Goal: Task Accomplishment & Management: Use online tool/utility

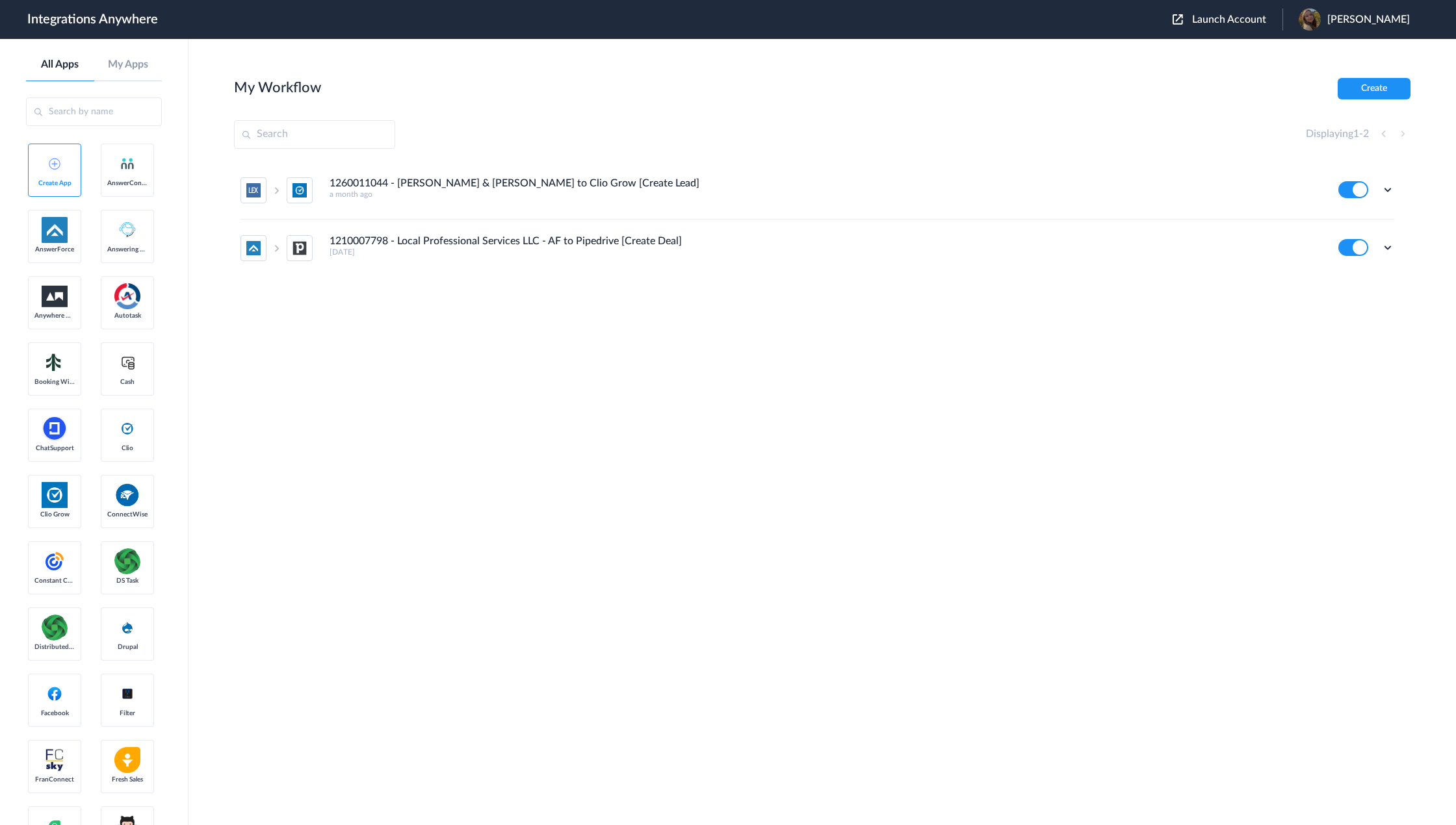
click at [1260, 14] on button "Launch Account" at bounding box center [1227, 20] width 110 height 12
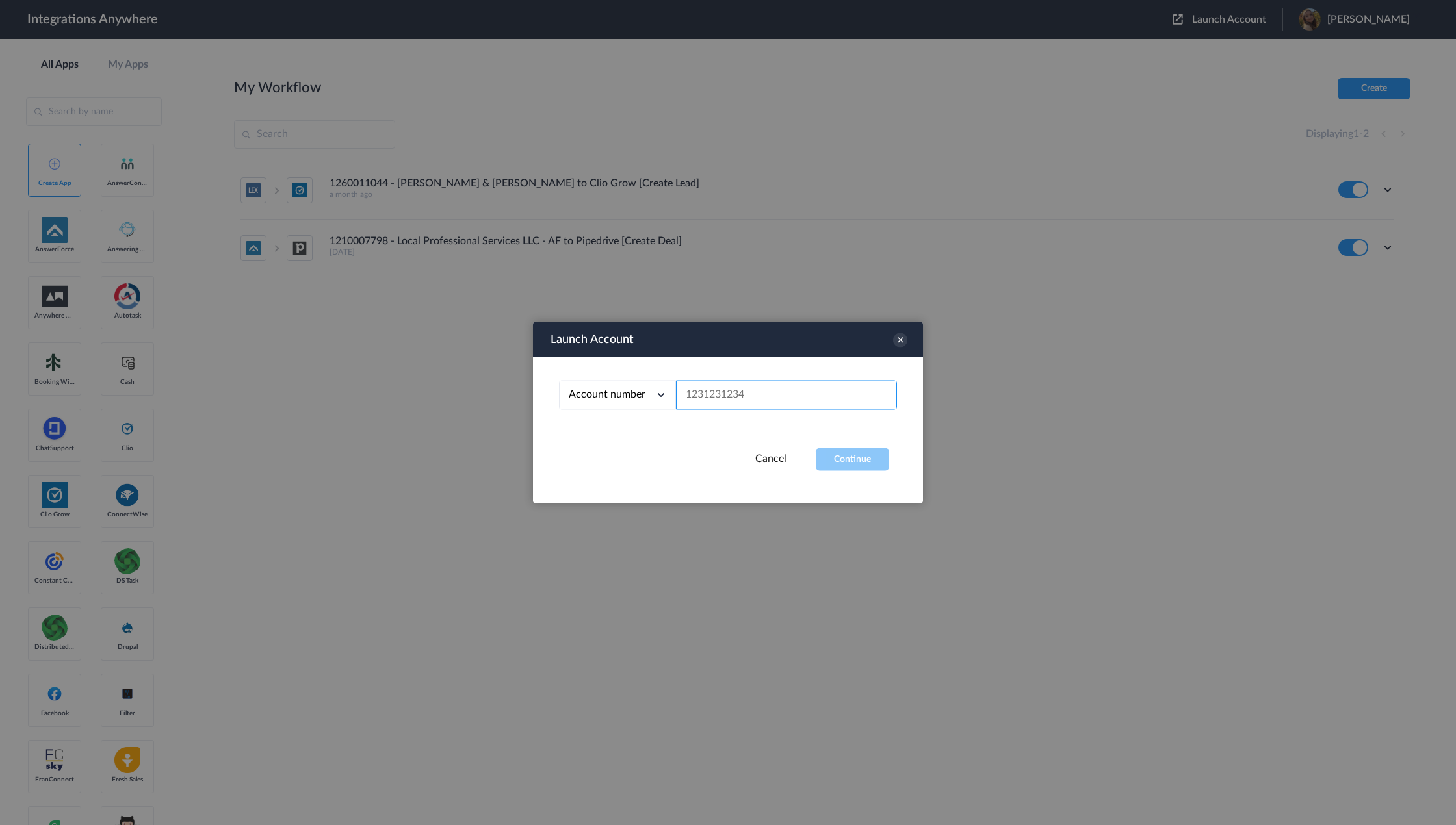
click at [805, 385] on input "text" at bounding box center [786, 395] width 221 height 29
click at [175, 283] on div at bounding box center [728, 412] width 1456 height 825
paste input "8774311024"
type input "8774311024"
click at [849, 459] on button "Continue" at bounding box center [852, 459] width 73 height 23
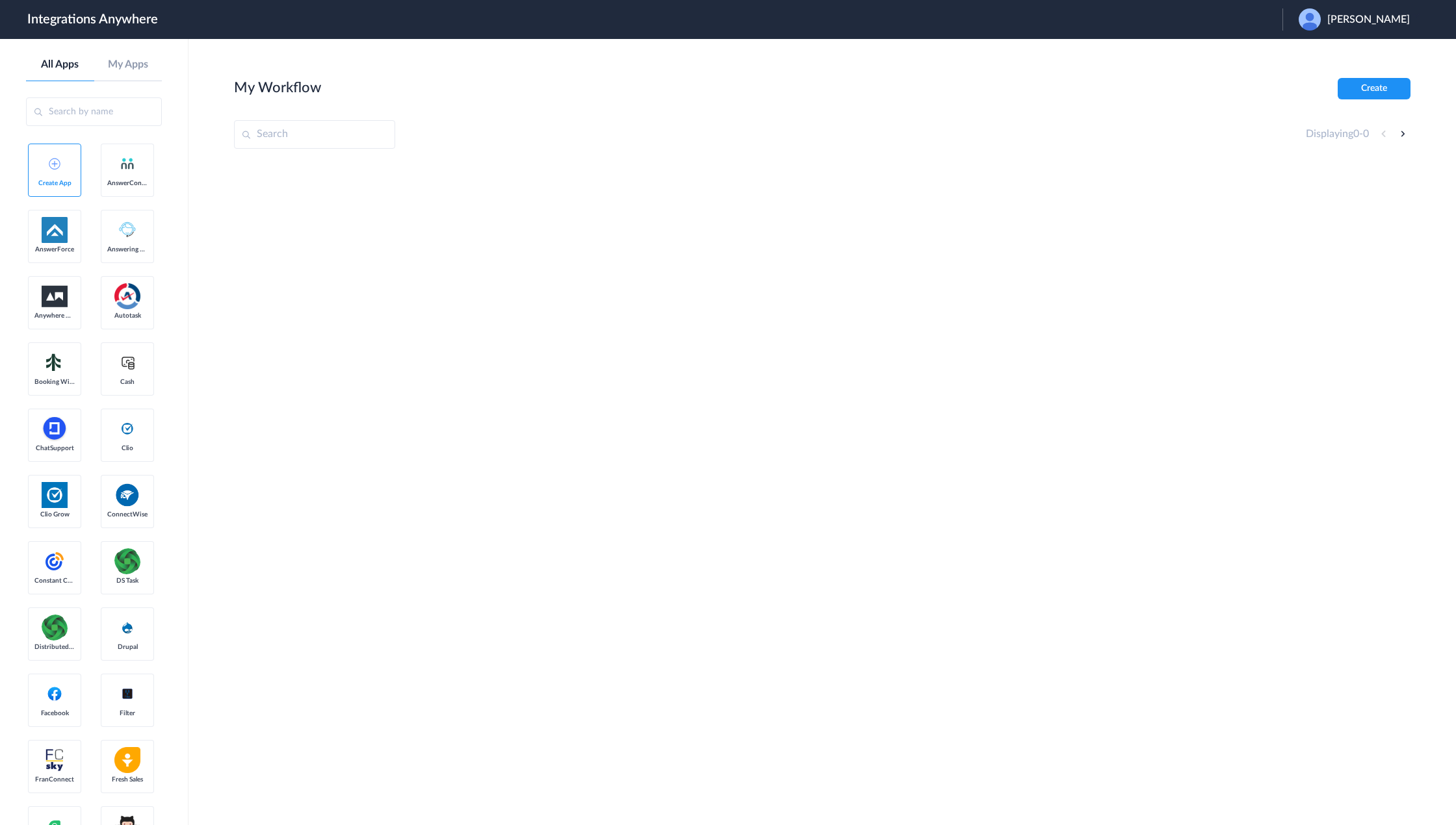
click at [175, 276] on aside "All Apps My Apps Create App AnswerConnect AnswerForce Answering Service Anywher…" at bounding box center [94, 432] width 188 height 786
click at [1374, 15] on span "Kyle Kaplan" at bounding box center [1368, 20] width 82 height 12
click at [1352, 52] on li "Logout" at bounding box center [1352, 52] width 140 height 24
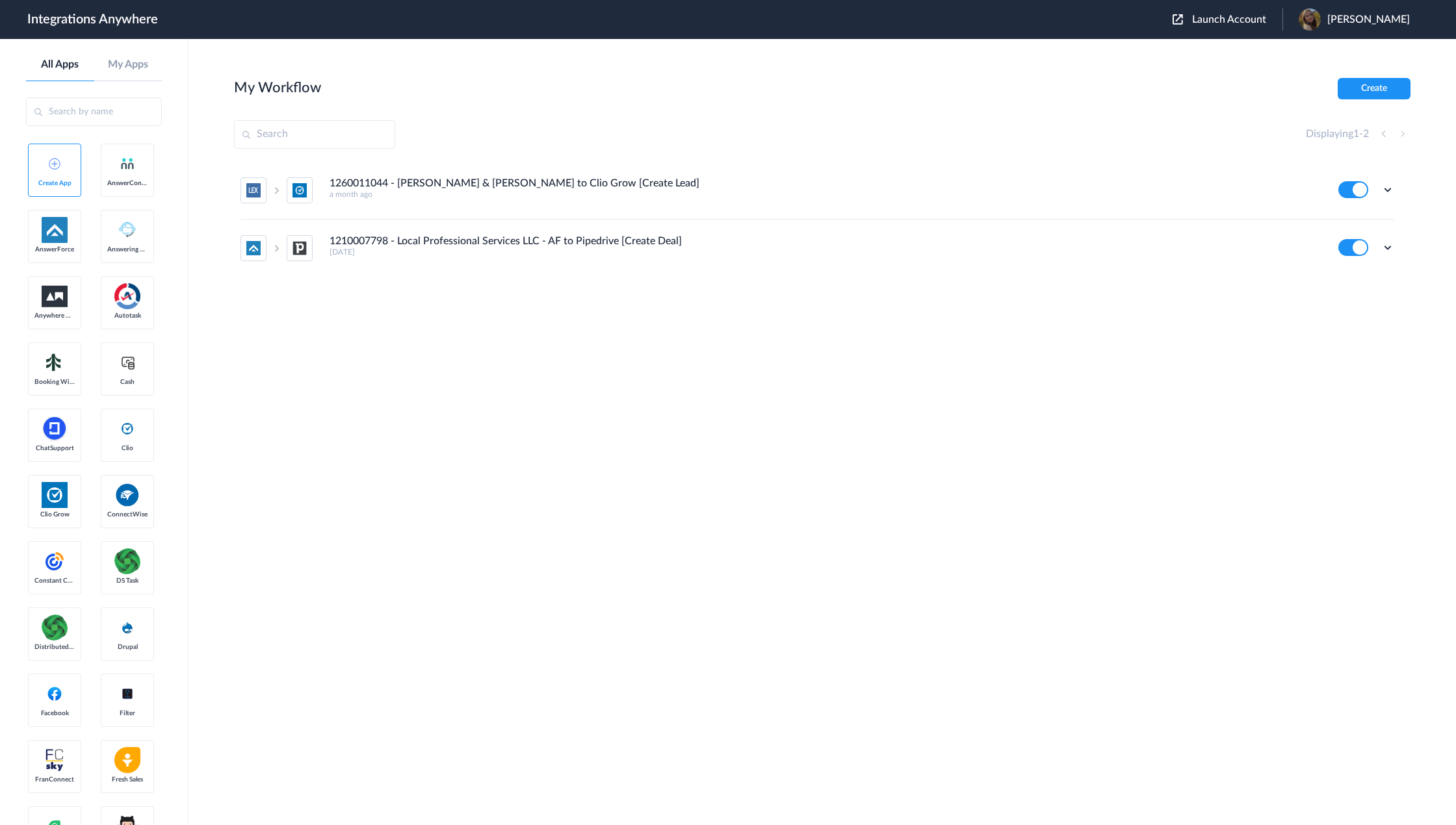
click at [355, 129] on input "text" at bounding box center [315, 134] width 161 height 28
click at [1249, 20] on span "Launch Account" at bounding box center [1229, 20] width 74 height 10
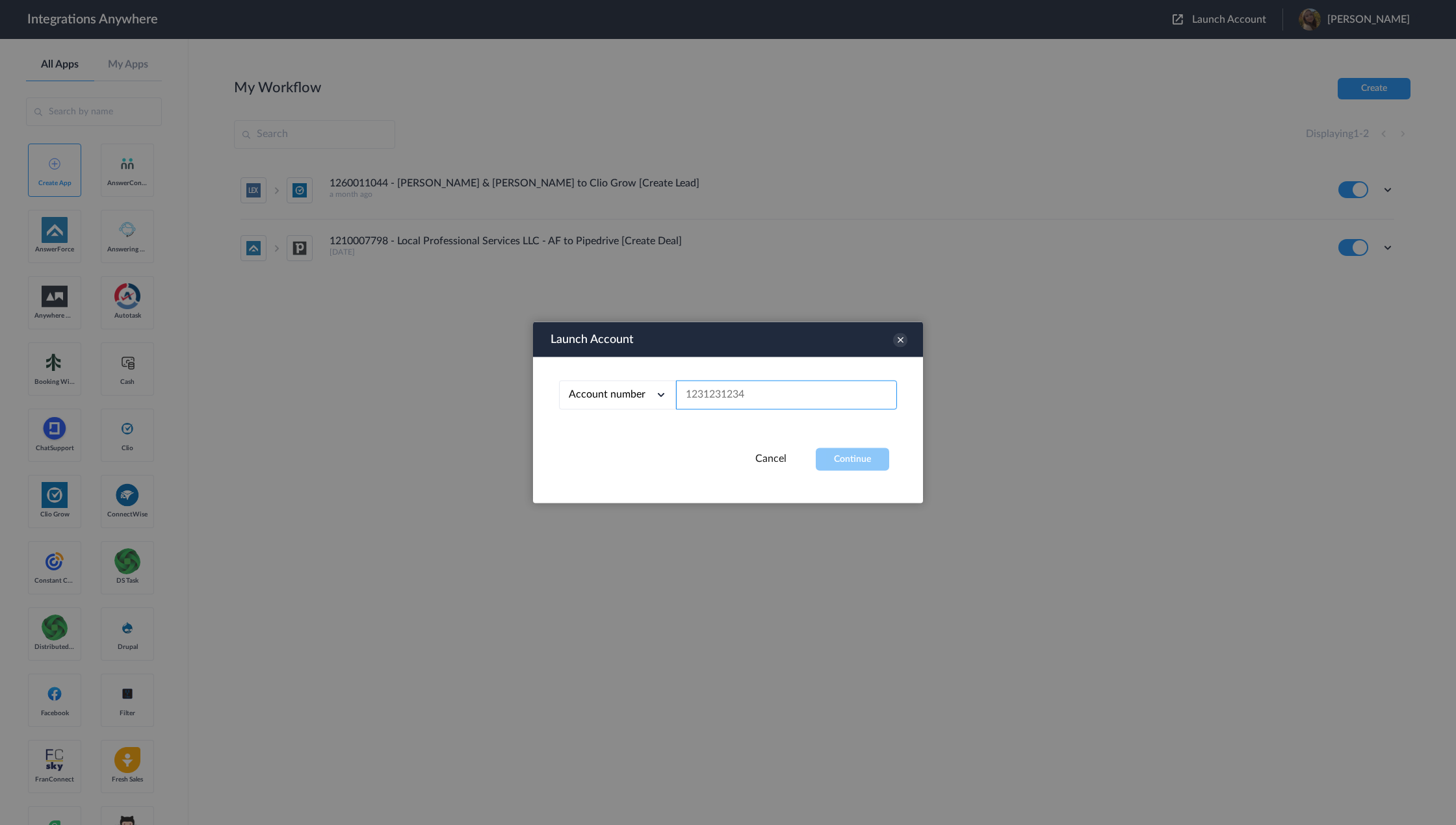
click at [737, 404] on input "text" at bounding box center [786, 395] width 221 height 29
paste input "8282032518"
type input "8282032518"
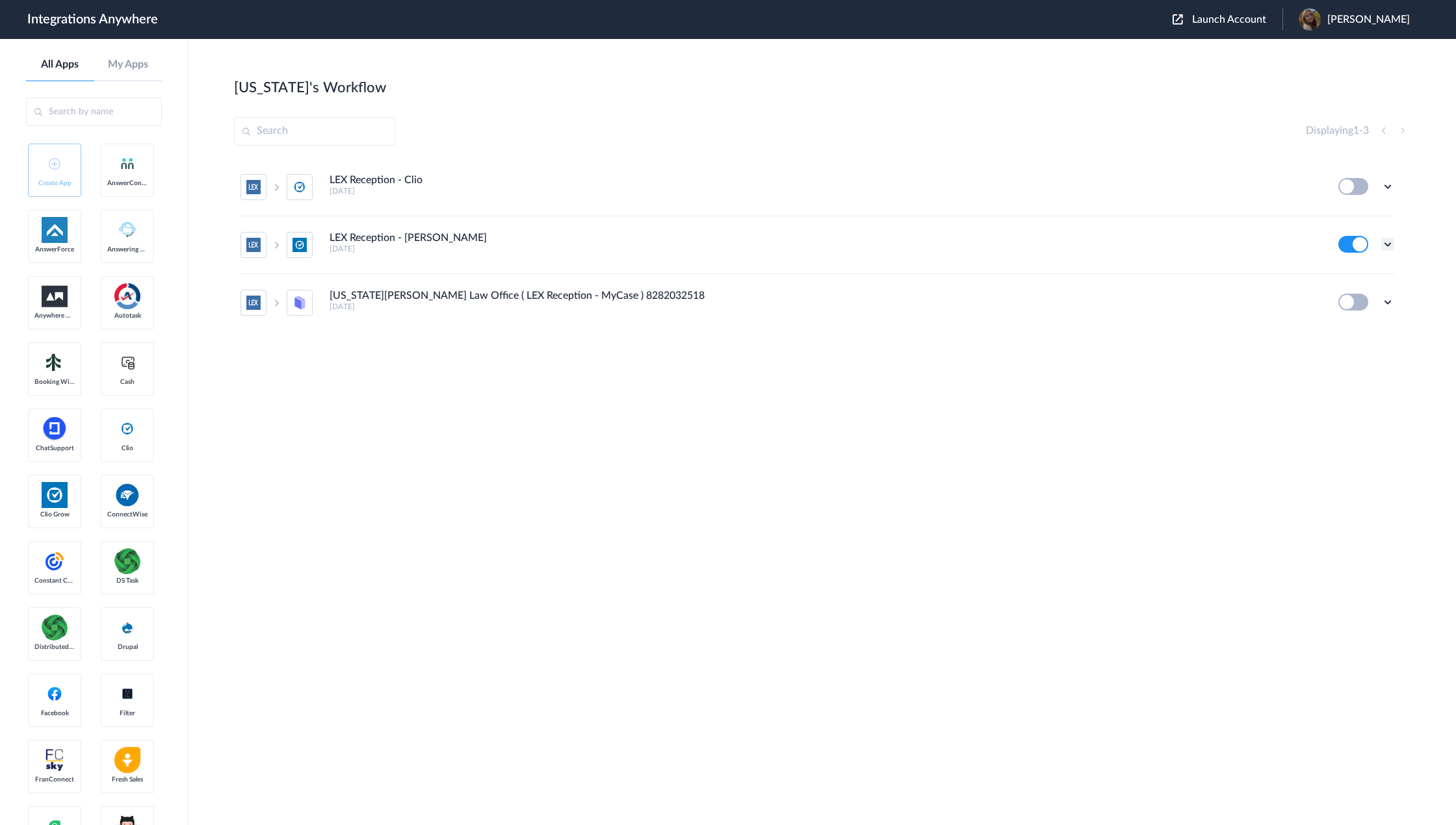
click at [1387, 241] on icon at bounding box center [1388, 244] width 13 height 13
click at [1354, 293] on li "Task history" at bounding box center [1352, 298] width 84 height 24
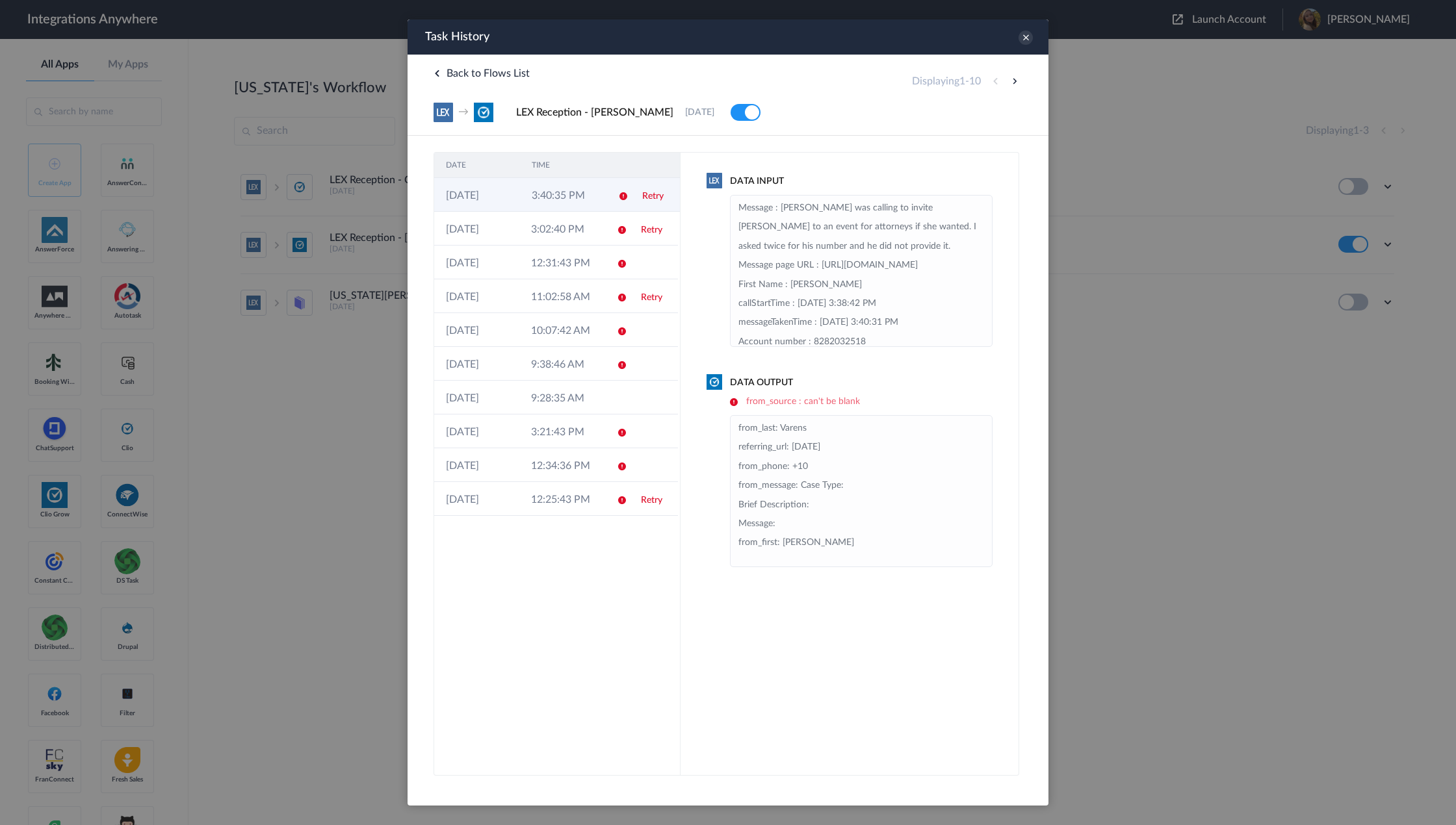
click at [609, 197] on td at bounding box center [619, 195] width 25 height 33
click at [601, 223] on td "3:02:40 PM" at bounding box center [561, 228] width 85 height 33
click at [598, 198] on td "3:40:35 PM" at bounding box center [563, 195] width 86 height 33
click at [598, 217] on td "3:02:40 PM" at bounding box center [561, 228] width 85 height 33
click at [639, 190] on td "Retry" at bounding box center [655, 195] width 49 height 33
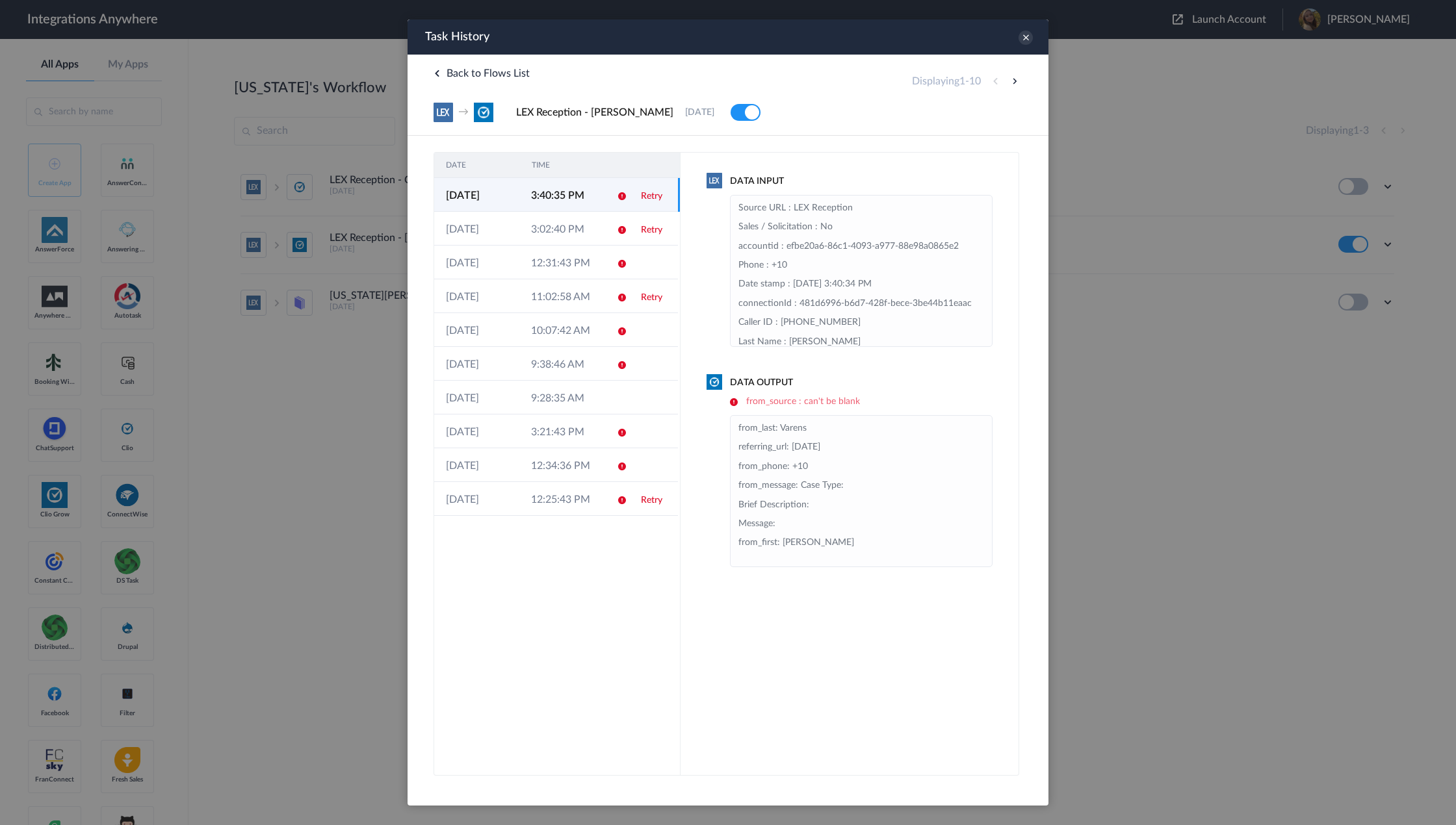
scroll to position [195, 0]
click at [619, 229] on icon at bounding box center [622, 230] width 10 height 10
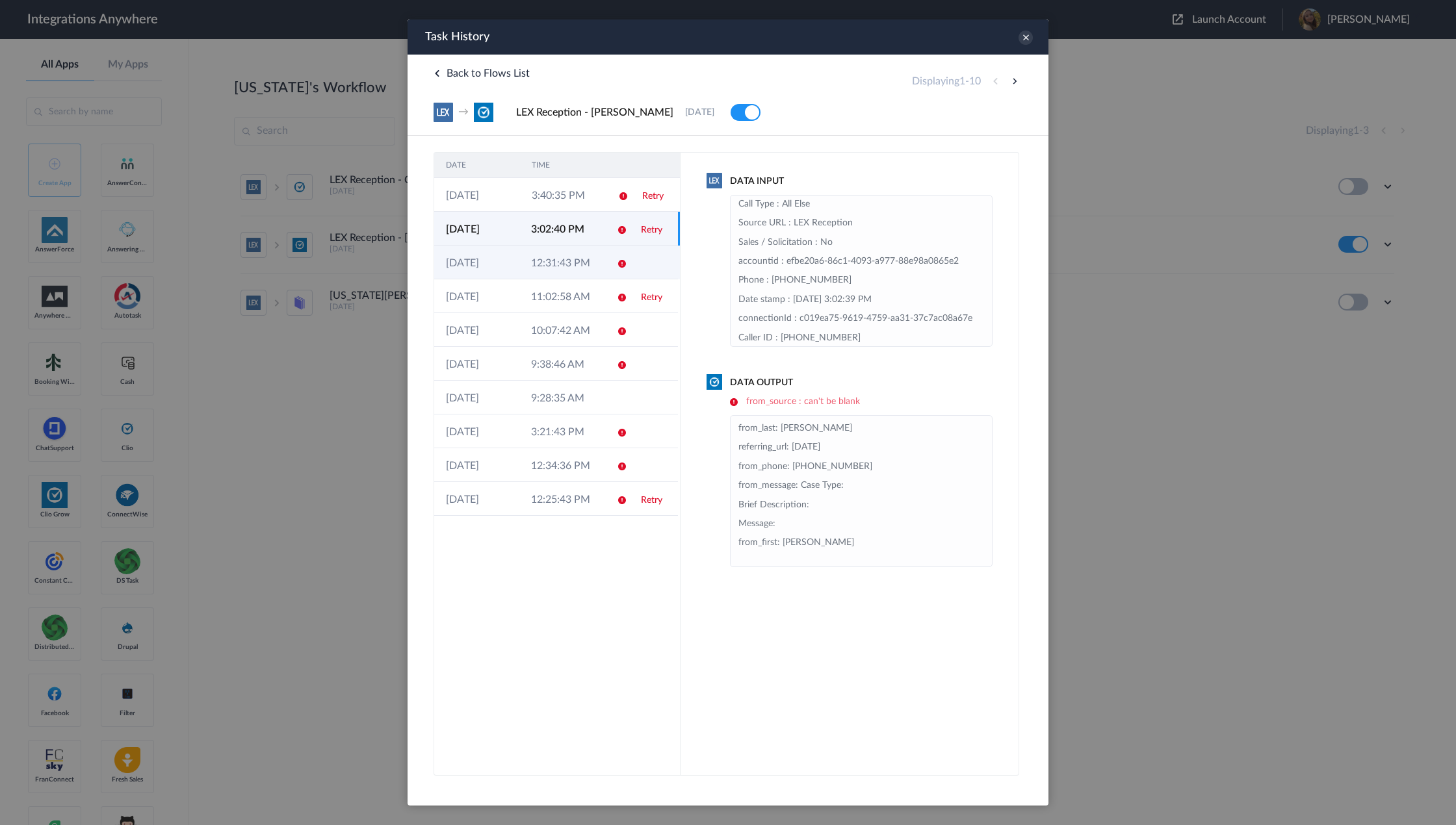
click at [620, 262] on icon at bounding box center [622, 264] width 10 height 10
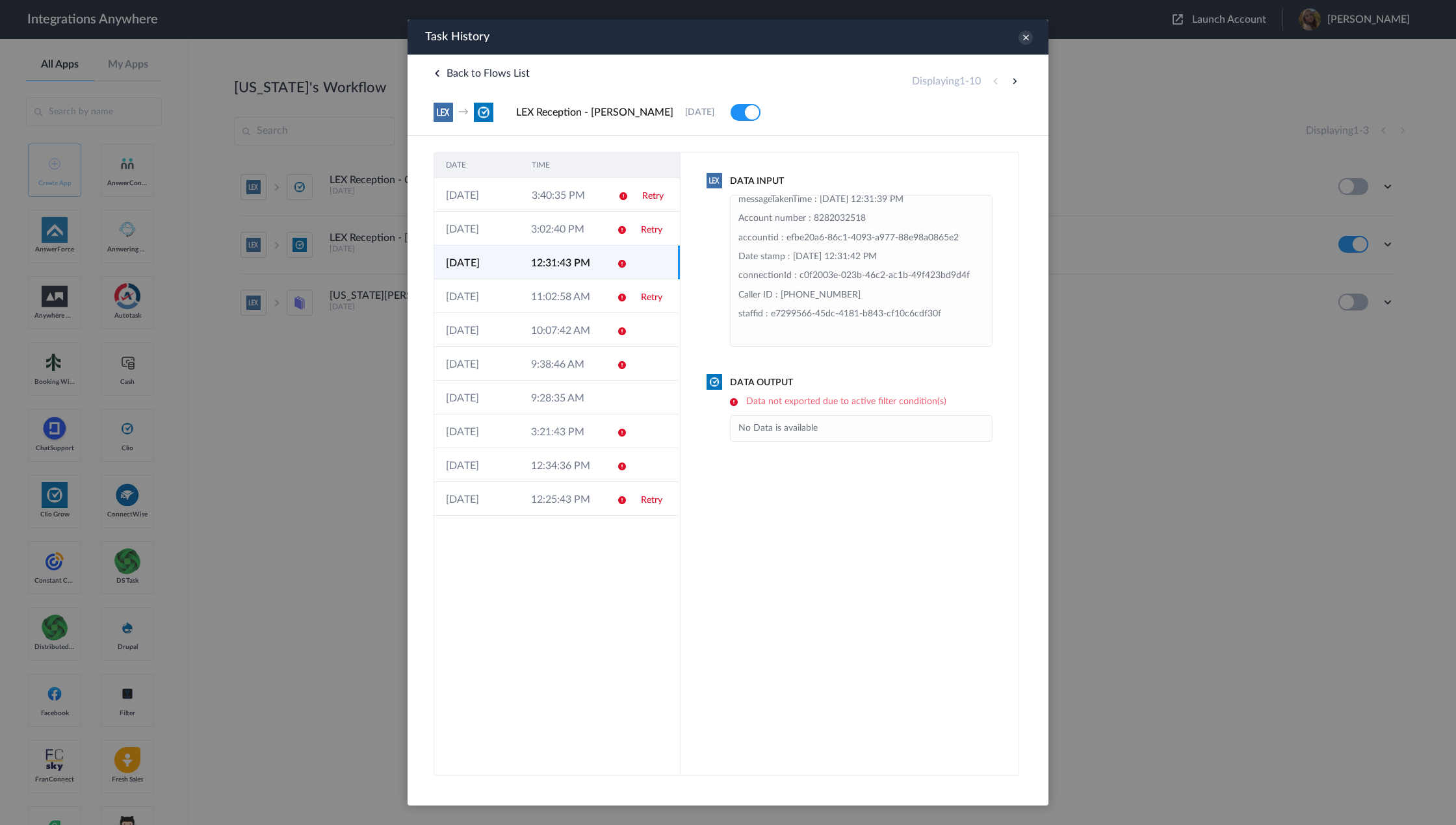
scroll to position [123, 0]
click at [630, 199] on td at bounding box center [619, 195] width 25 height 33
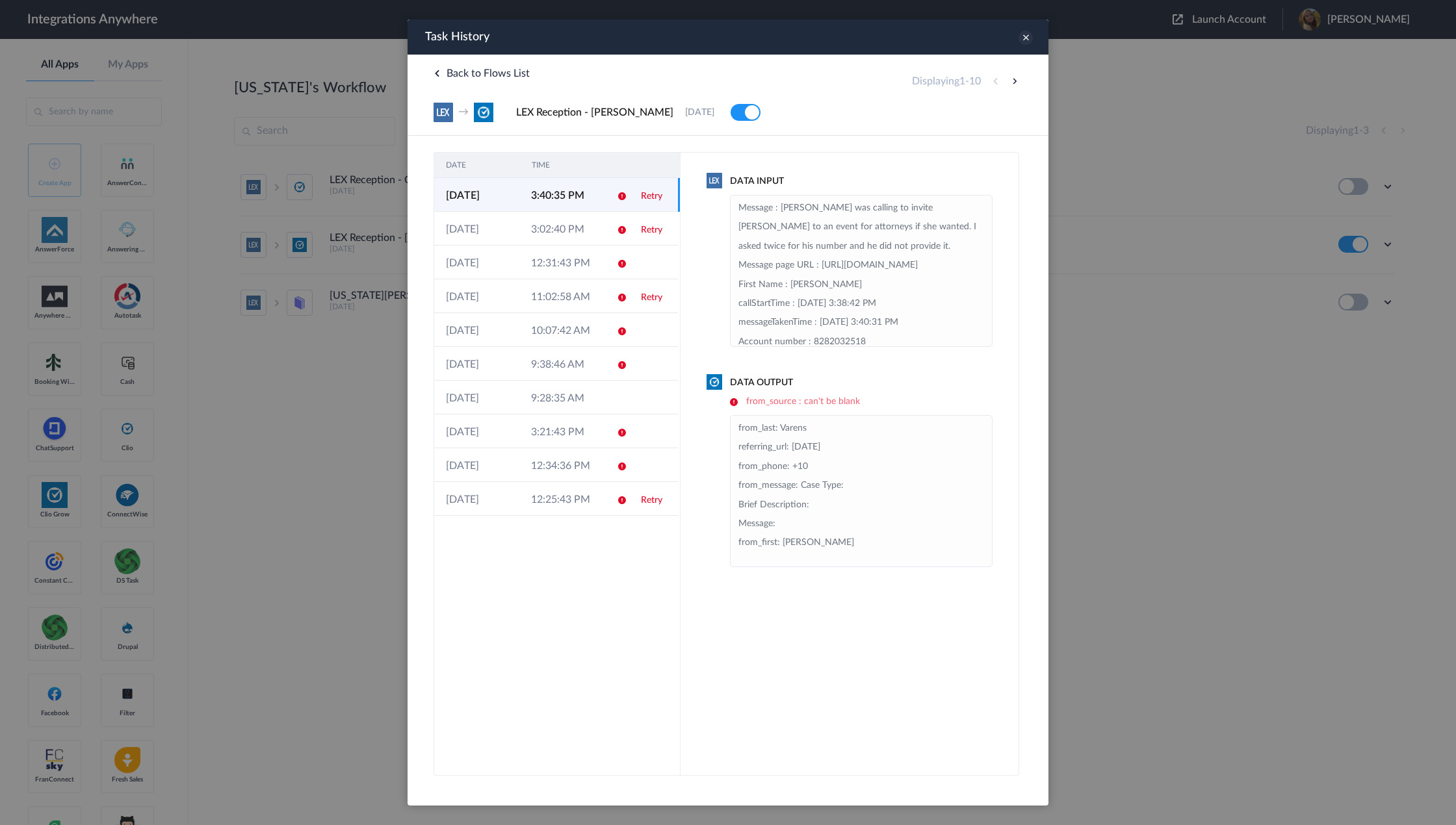
click at [1025, 36] on icon at bounding box center [1025, 38] width 15 height 15
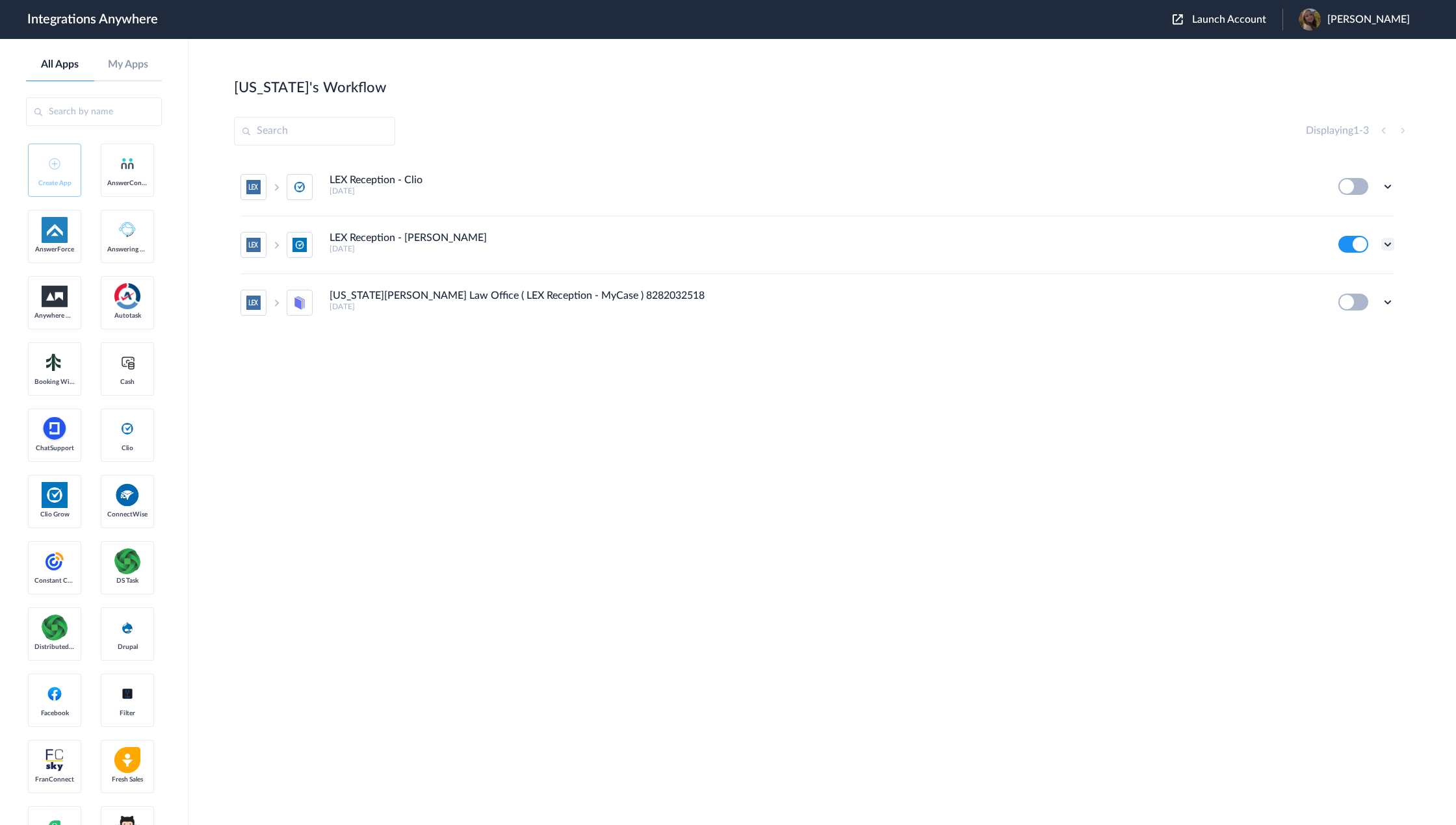
click at [1386, 239] on icon at bounding box center [1388, 244] width 13 height 13
click at [1349, 273] on link "Edit" at bounding box center [1335, 274] width 31 height 9
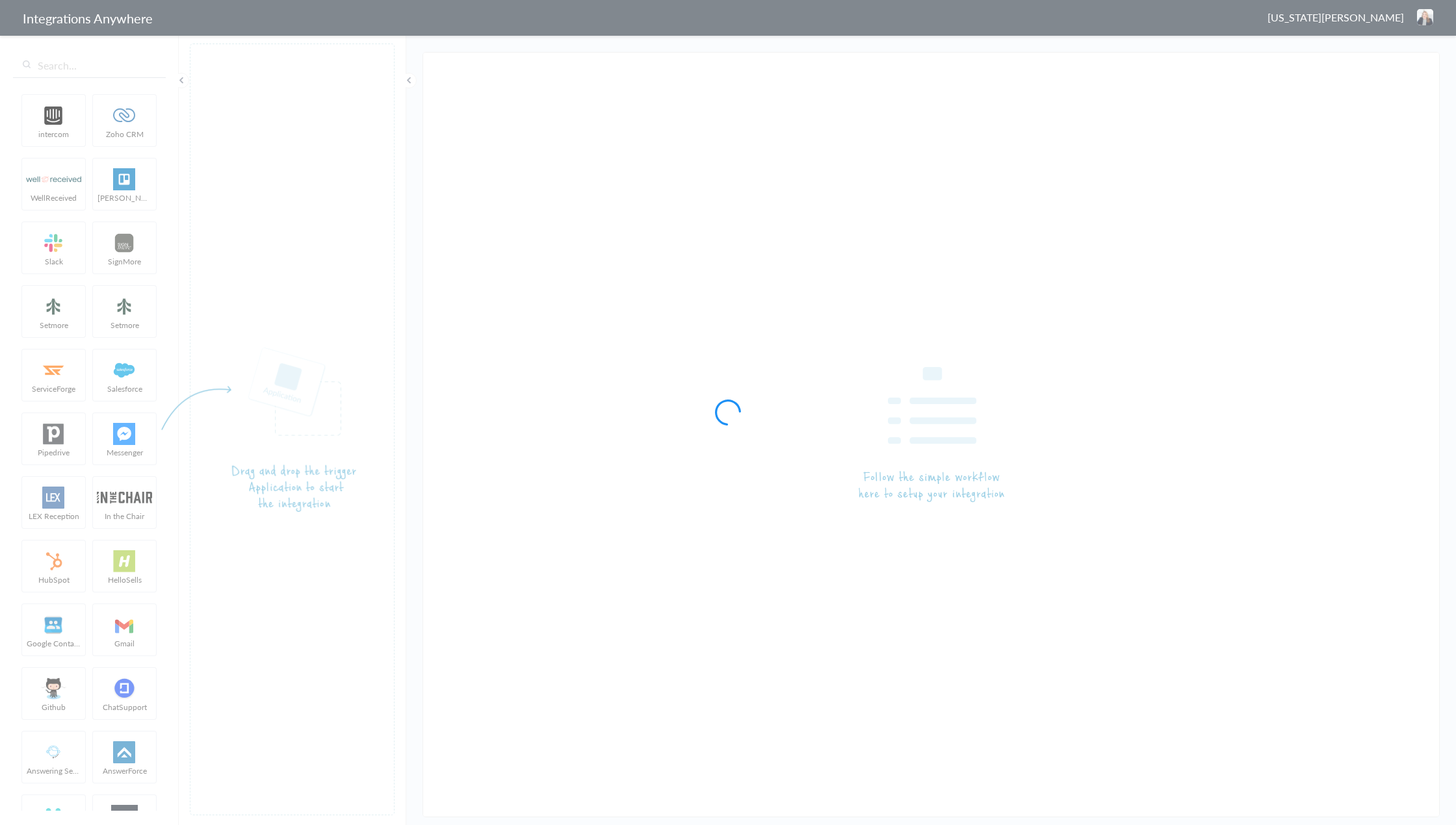
type input "LEX Reception - [PERSON_NAME]"
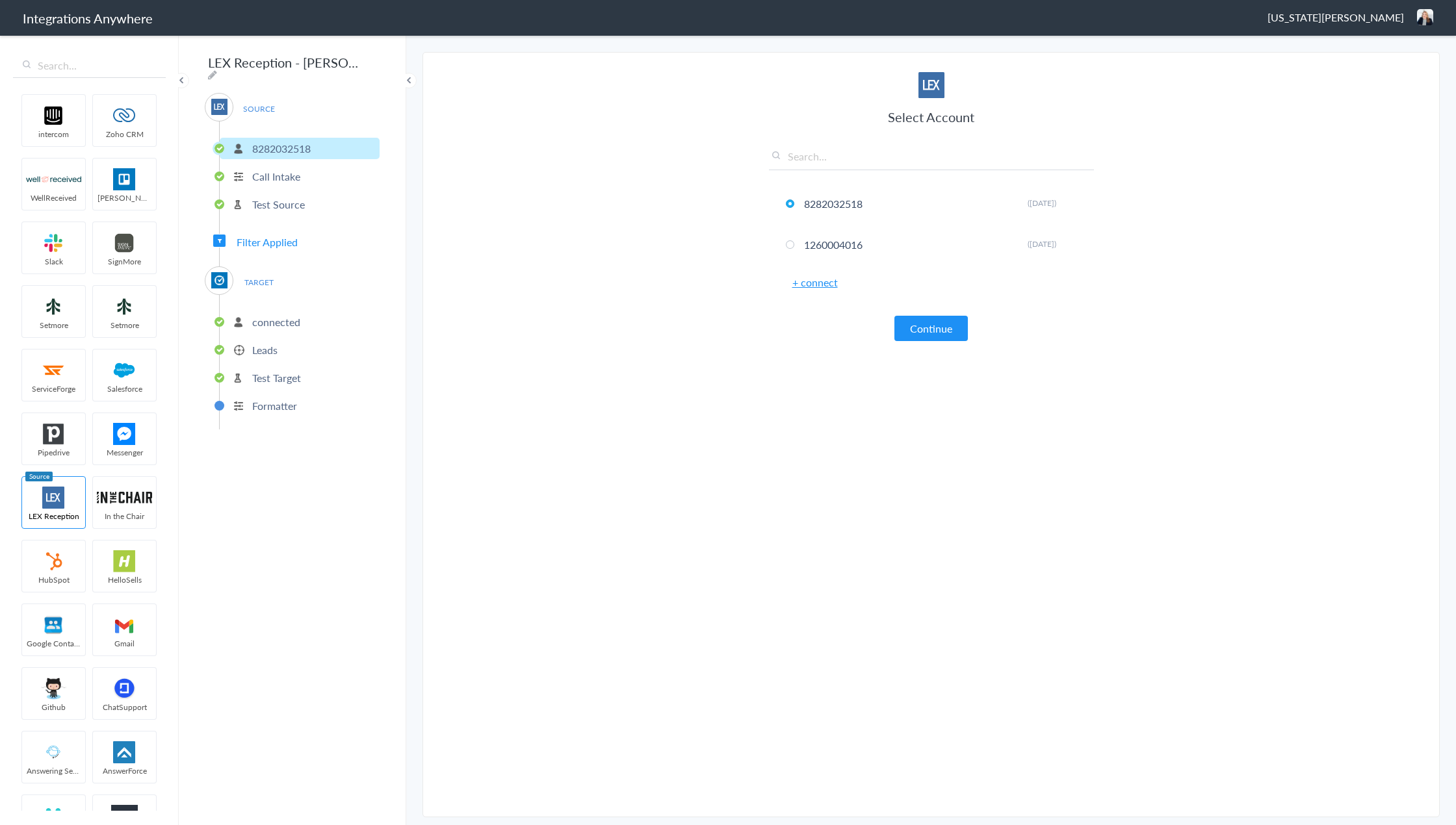
click at [271, 169] on p "Call Intake" at bounding box center [276, 176] width 48 height 15
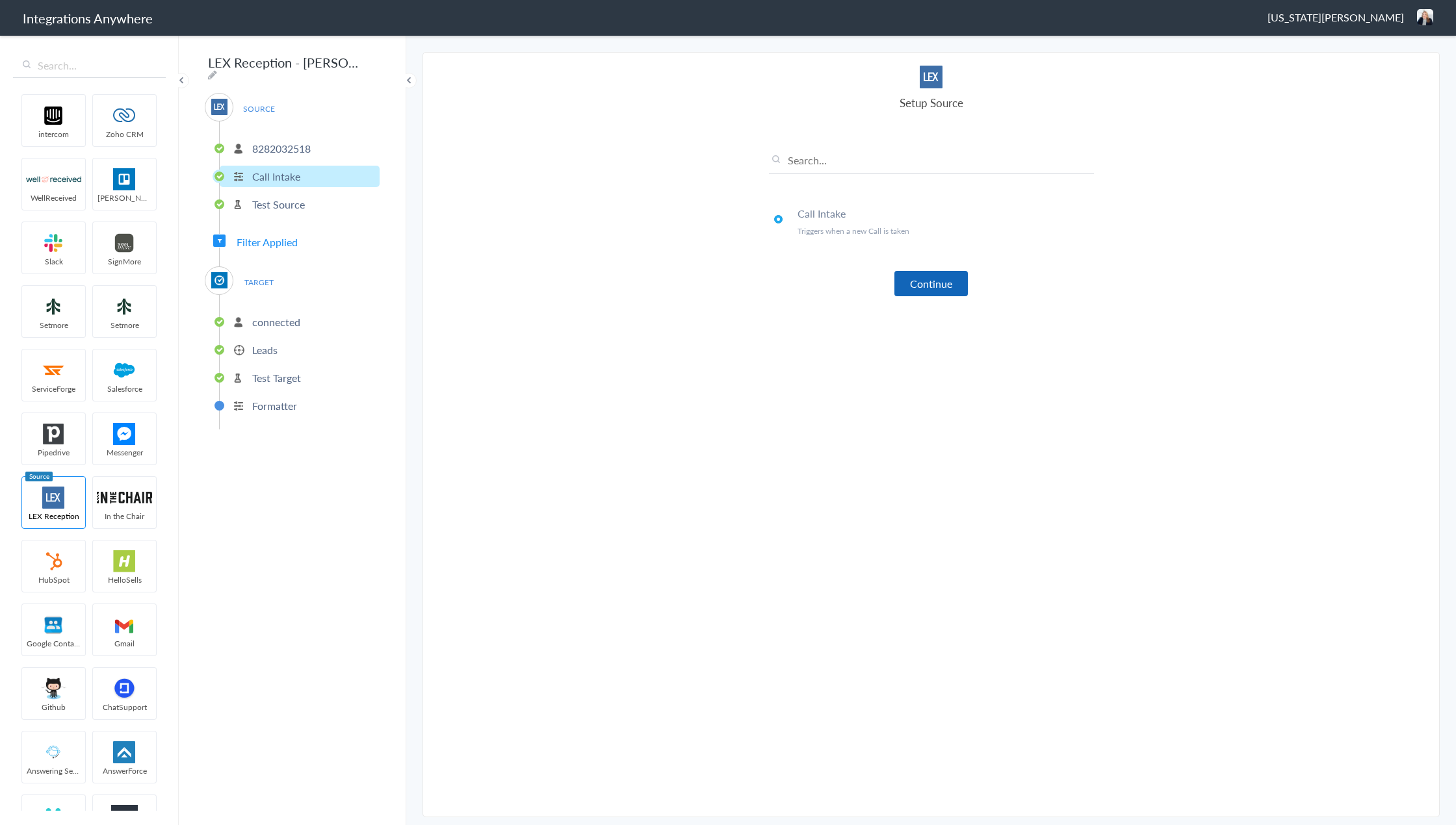
click at [924, 286] on button "Continue" at bounding box center [931, 283] width 73 height 25
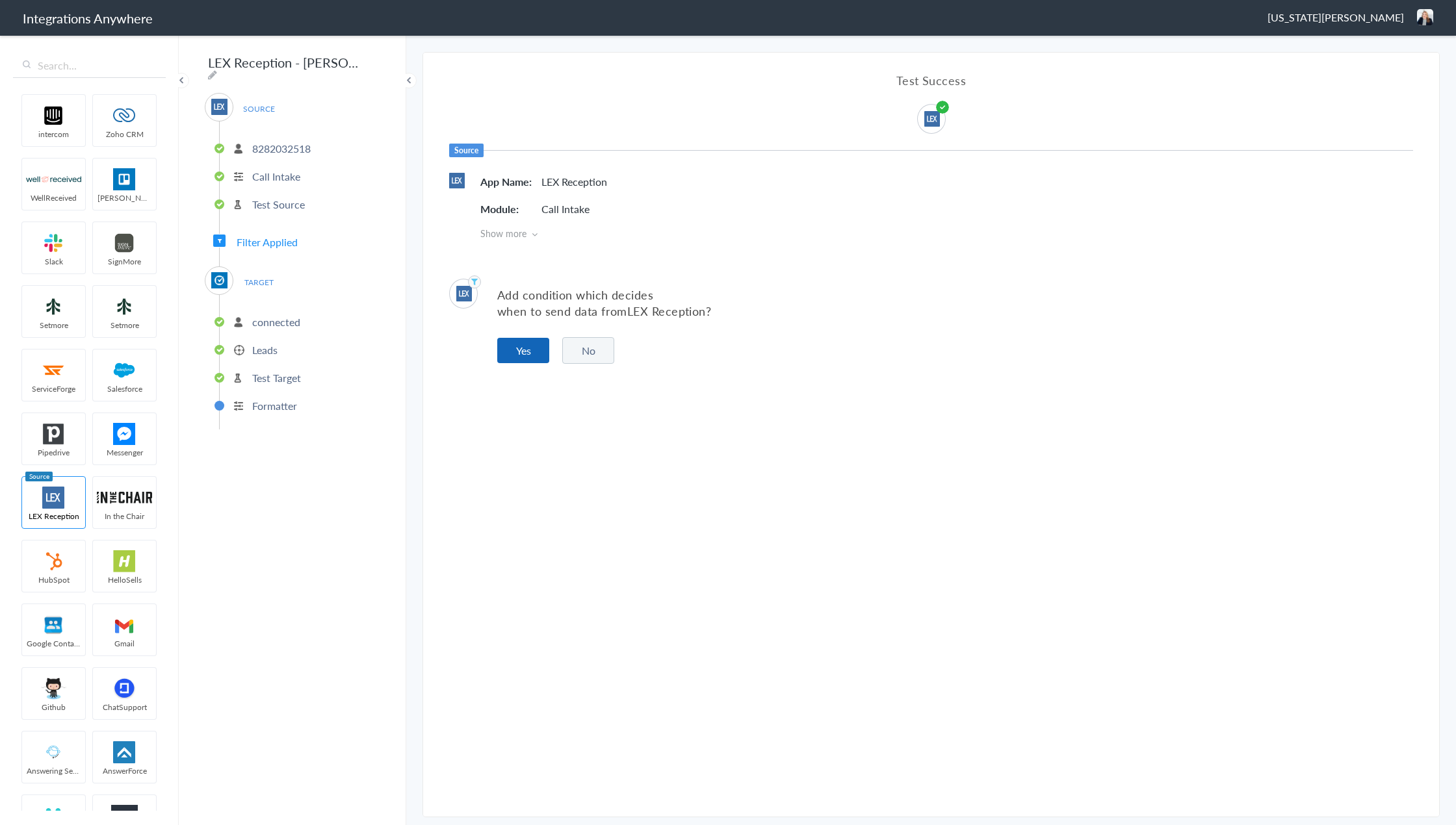
click at [541, 347] on button "Yes" at bounding box center [523, 350] width 52 height 25
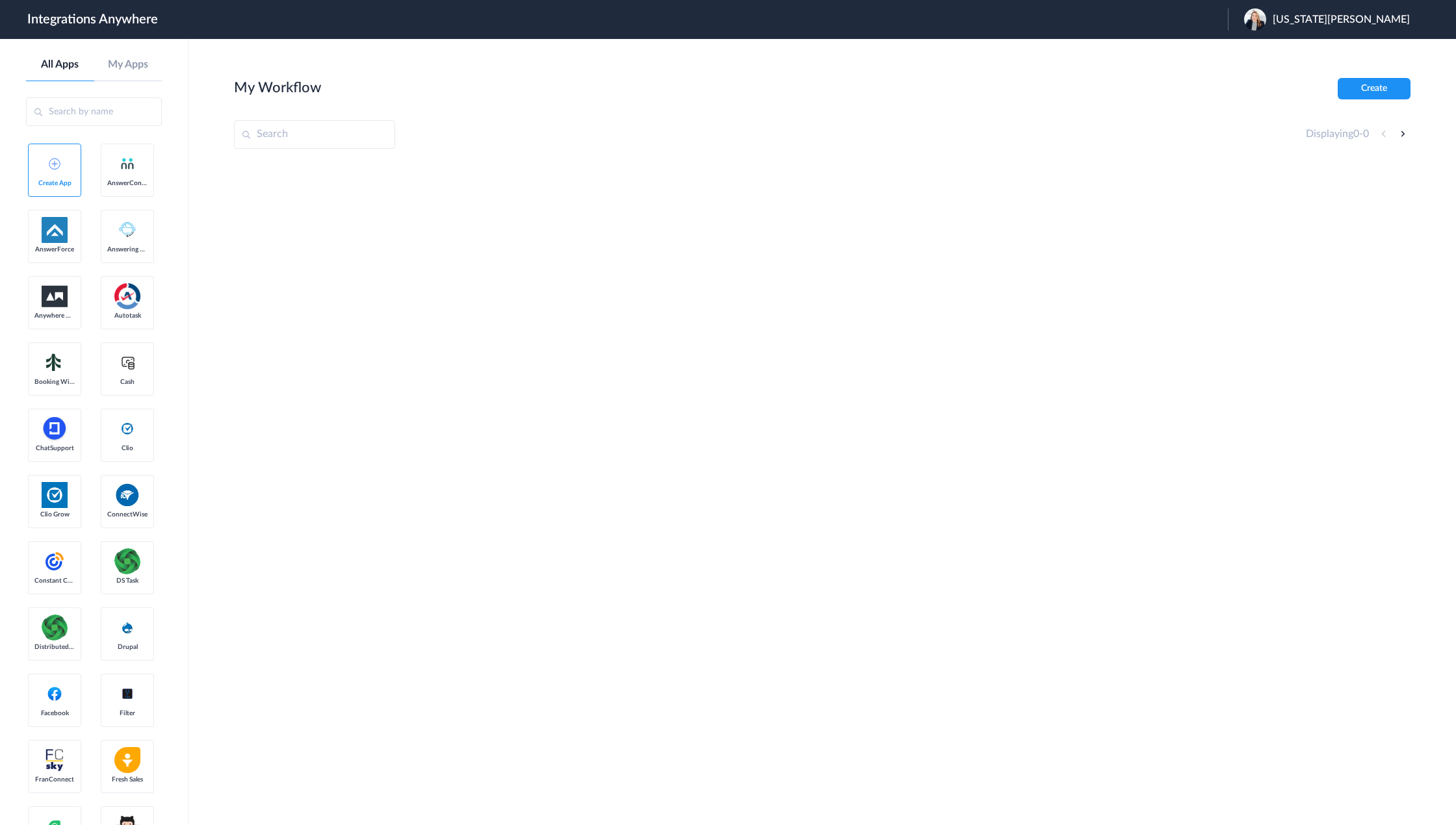
click at [179, 302] on aside "All Apps My Apps Create App AnswerConnect AnswerForce Answering Service Anywher…" at bounding box center [94, 432] width 188 height 786
click at [1032, 773] on section "My Workflow Create Displaying 0 - 0" at bounding box center [823, 470] width 1177 height 786
click at [1399, 15] on span "Virginia Perez" at bounding box center [1341, 20] width 137 height 12
click at [1265, 54] on link "Logout" at bounding box center [1252, 52] width 28 height 9
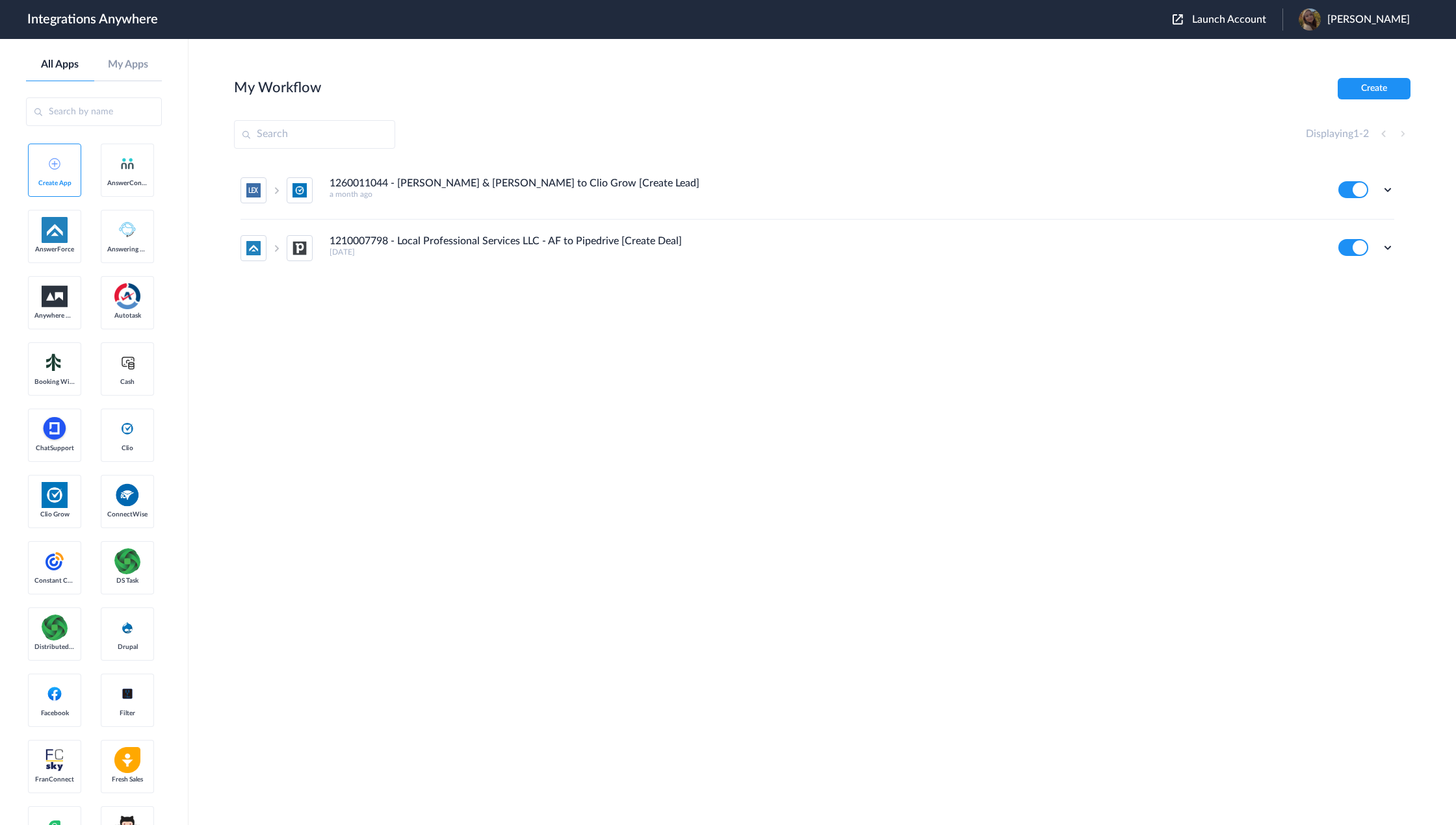
click at [1229, 21] on span "Launch Account" at bounding box center [1229, 20] width 74 height 10
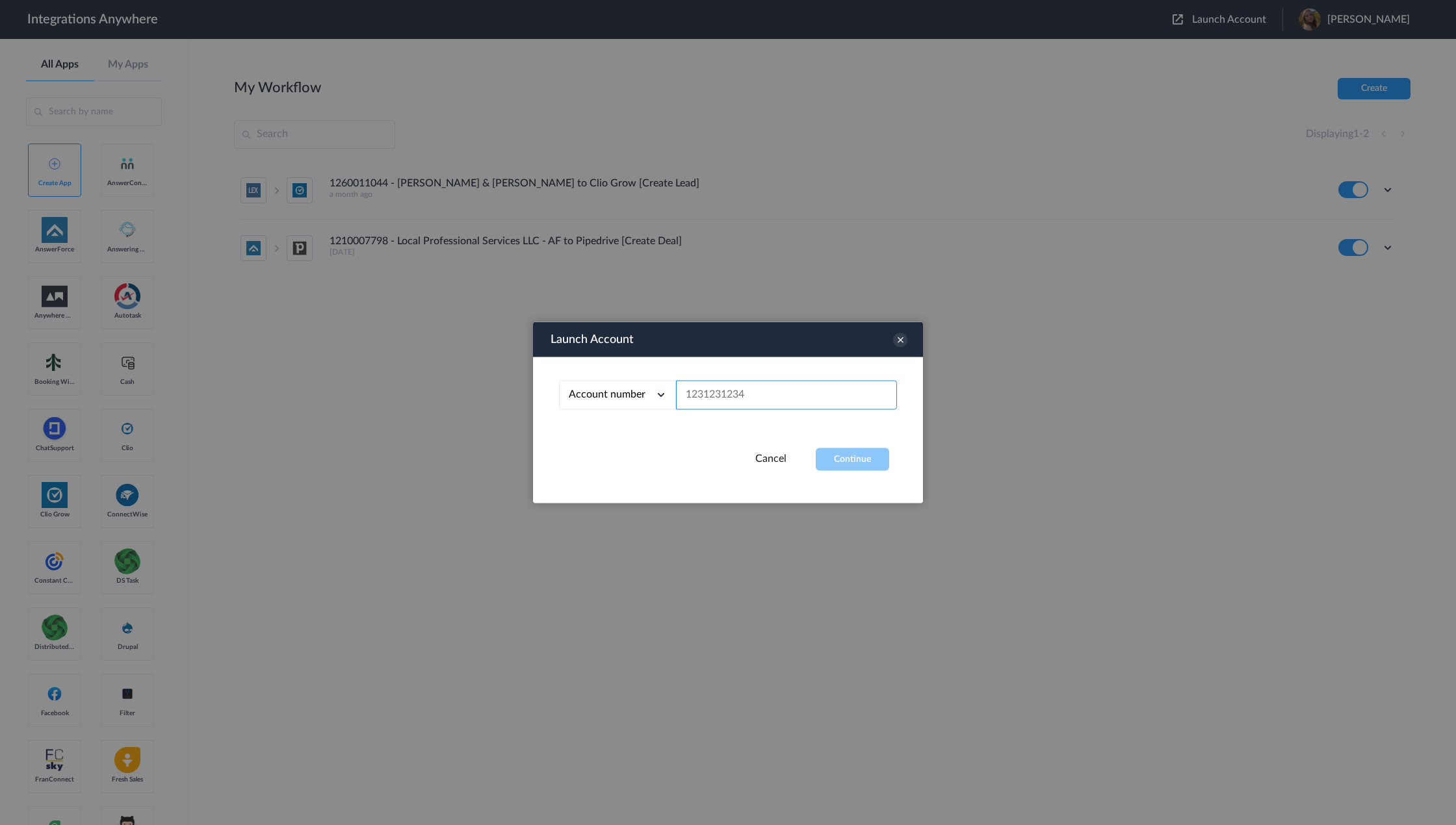
click at [730, 406] on input "text" at bounding box center [786, 395] width 221 height 29
paste input "8282032518"
type input "8282032518"
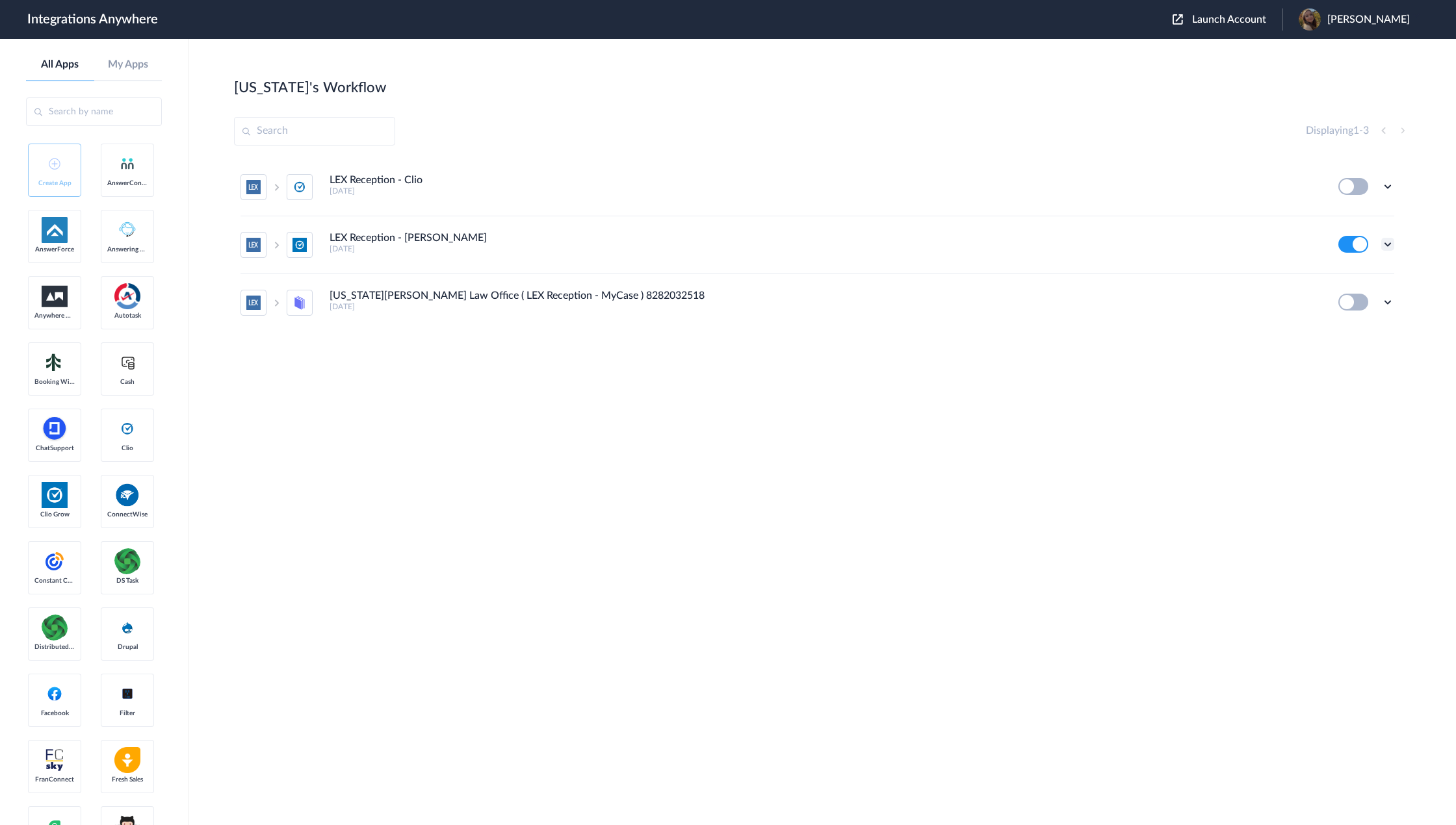
click at [1385, 238] on icon at bounding box center [1388, 244] width 13 height 13
click at [1361, 297] on link "Task history" at bounding box center [1351, 298] width 63 height 9
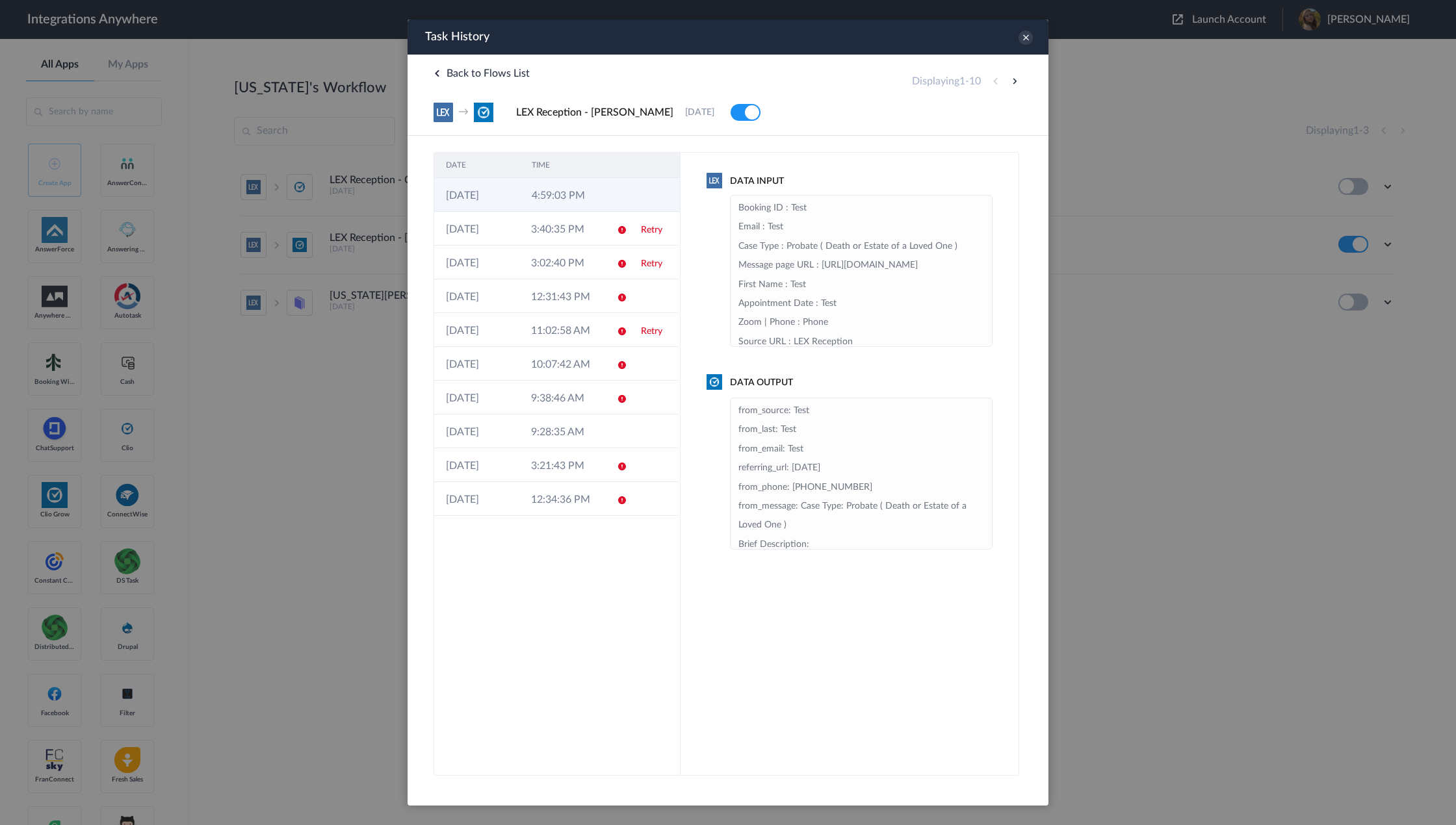
click at [628, 198] on icon at bounding box center [623, 196] width 10 height 10
click at [615, 202] on td at bounding box center [617, 195] width 25 height 33
